Goal: Communication & Community: Answer question/provide support

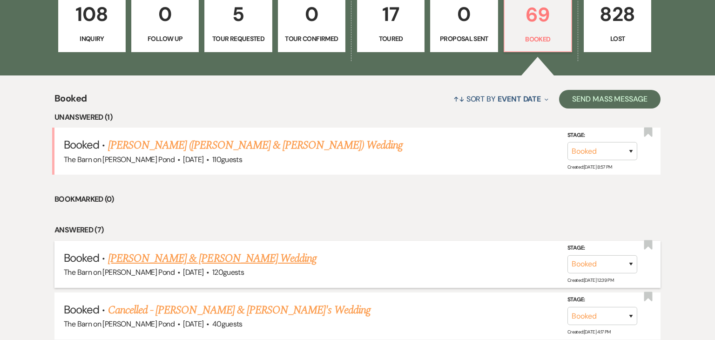
click at [216, 263] on link "[PERSON_NAME] & [PERSON_NAME] Wedding" at bounding box center [212, 258] width 209 height 17
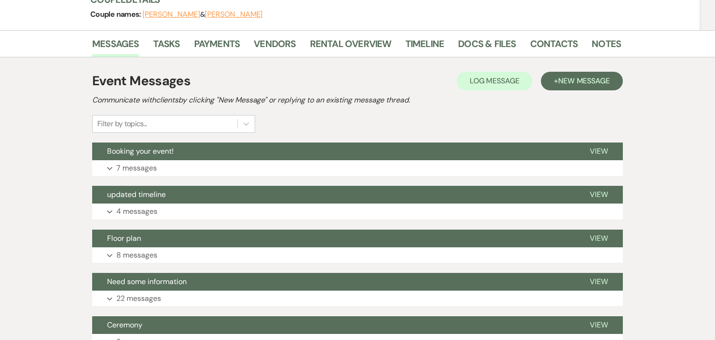
scroll to position [129, 0]
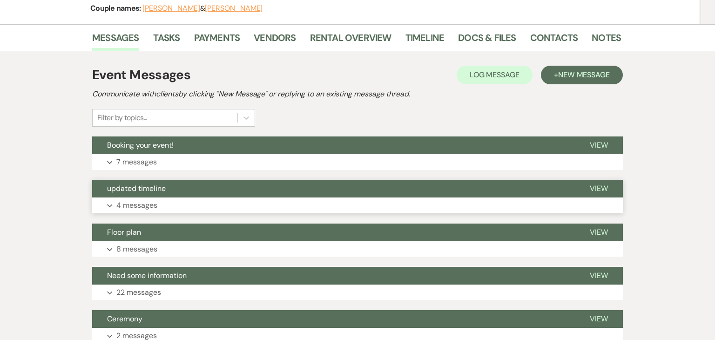
click at [428, 188] on button "updated timeline" at bounding box center [333, 189] width 483 height 18
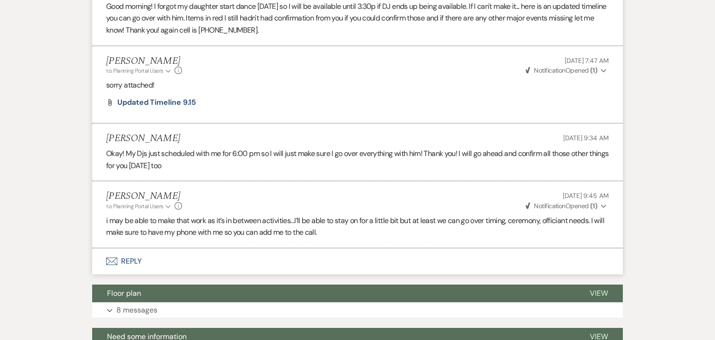
scroll to position [361, 0]
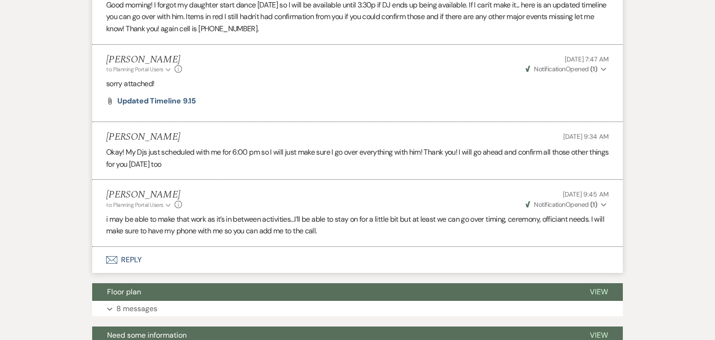
click at [323, 258] on button "Envelope Reply" at bounding box center [357, 260] width 531 height 26
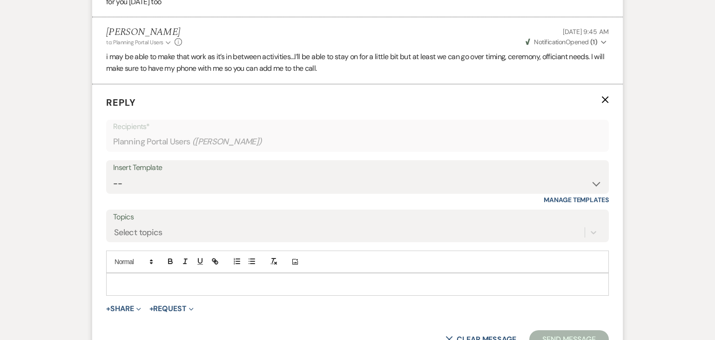
scroll to position [533, 0]
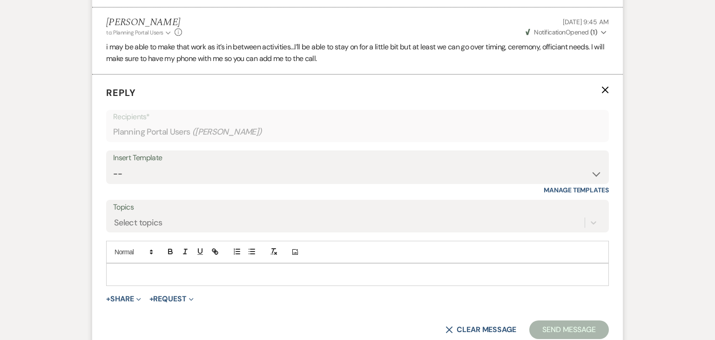
click at [320, 265] on div at bounding box center [358, 274] width 502 height 21
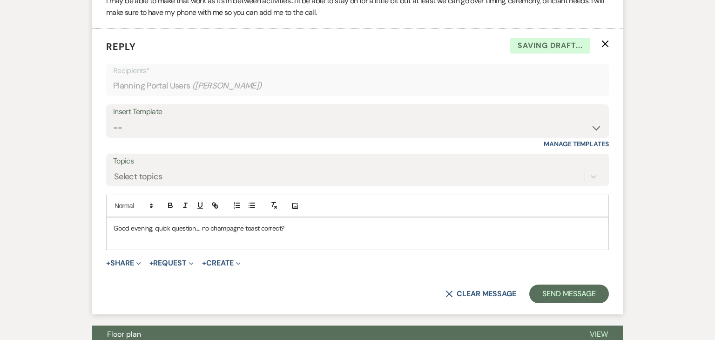
scroll to position [580, 0]
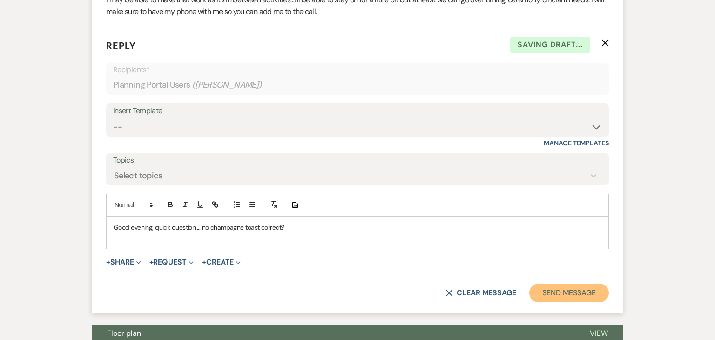
click at [556, 298] on button "Send Message" at bounding box center [569, 293] width 80 height 19
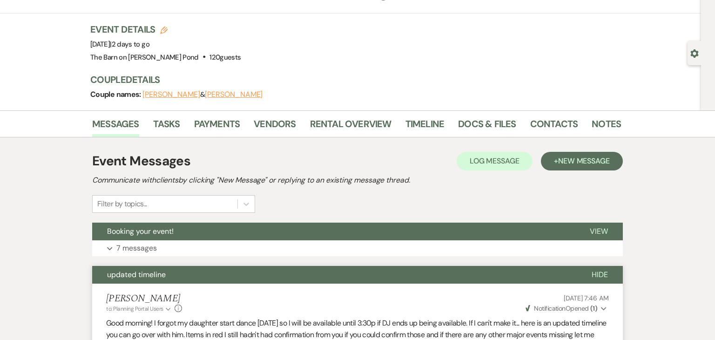
scroll to position [0, 0]
